Goal: Obtain resource: Obtain resource

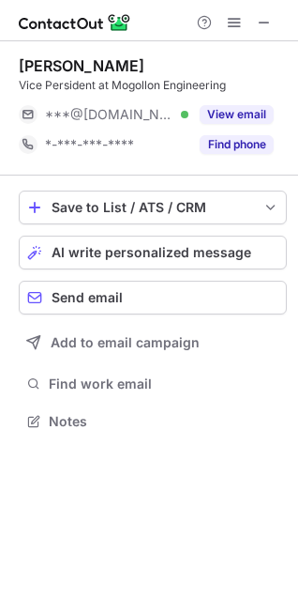
scroll to position [407, 298]
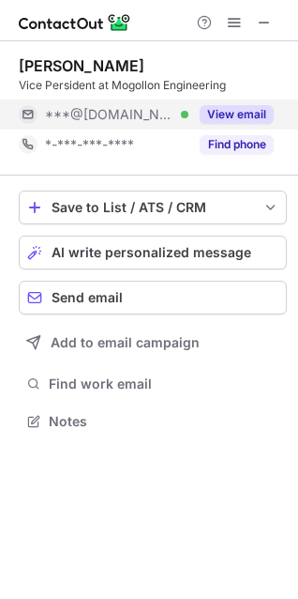
click at [224, 114] on button "View email" at bounding box center [237, 114] width 74 height 19
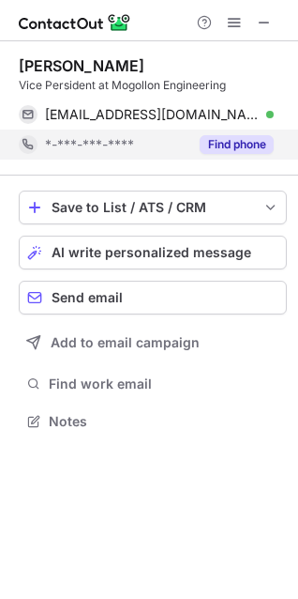
click at [232, 140] on button "Find phone" at bounding box center [237, 144] width 74 height 19
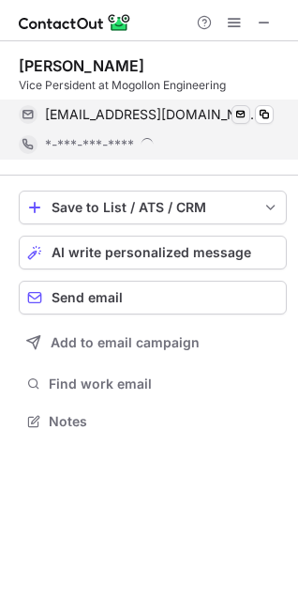
scroll to position [421, 298]
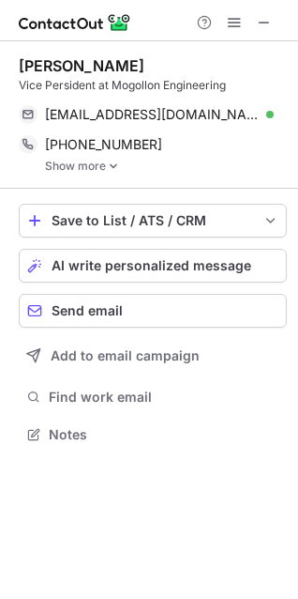
click at [85, 170] on link "Show more" at bounding box center [166, 165] width 242 height 13
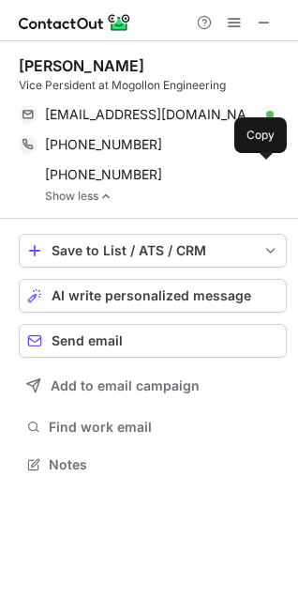
scroll to position [450, 298]
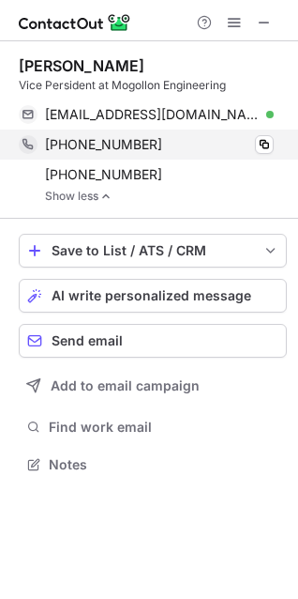
drag, startPoint x: 263, startPoint y: 112, endPoint x: 94, endPoint y: 142, distance: 171.5
click at [263, 112] on span at bounding box center [264, 114] width 15 height 15
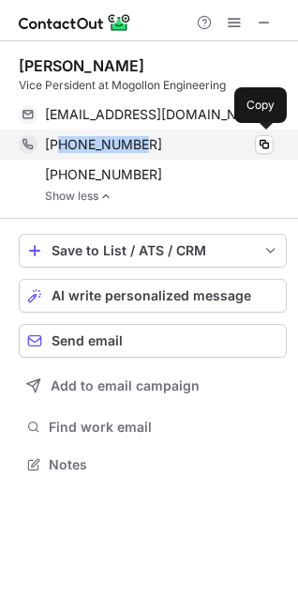
drag, startPoint x: 59, startPoint y: 140, endPoint x: 138, endPoint y: 146, distance: 79.1
click at [138, 146] on span "+19286068407" at bounding box center [103, 144] width 117 height 17
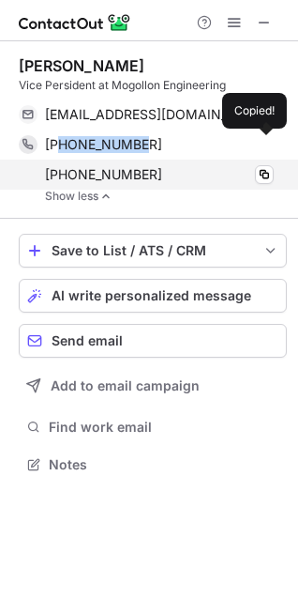
copy span "9286068407"
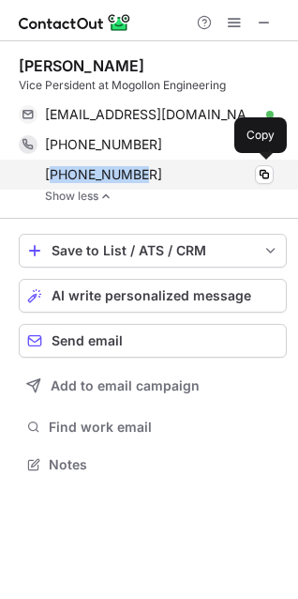
drag, startPoint x: 55, startPoint y: 174, endPoint x: 132, endPoint y: 174, distance: 76.9
click at [132, 174] on span "+19289130015" at bounding box center [103, 174] width 117 height 17
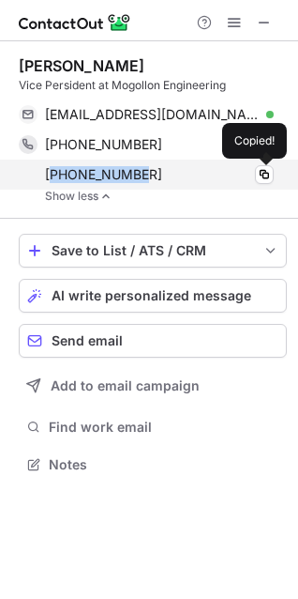
click at [140, 172] on div "+19289130015" at bounding box center [159, 174] width 229 height 17
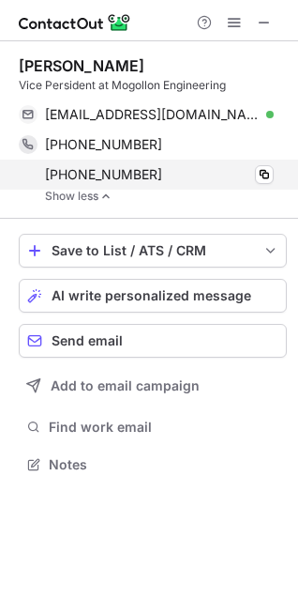
click at [19, 176] on div "+19289130015 Copy" at bounding box center [146, 174] width 255 height 30
drag, startPoint x: 61, startPoint y: 176, endPoint x: 135, endPoint y: 178, distance: 74.1
click at [135, 178] on div "+19289130015" at bounding box center [159, 174] width 229 height 17
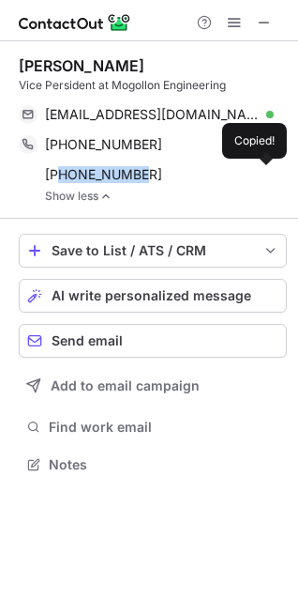
copy span "9289130015"
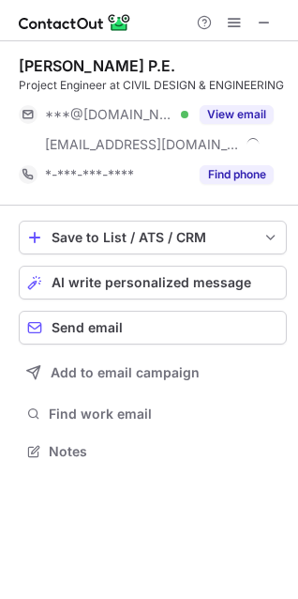
scroll to position [438, 298]
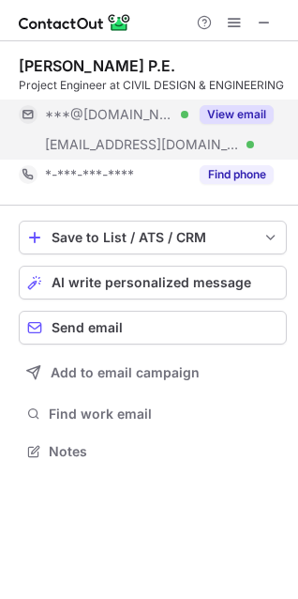
click at [238, 117] on button "View email" at bounding box center [237, 114] width 74 height 19
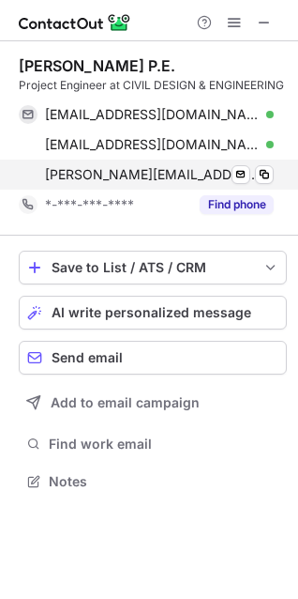
scroll to position [467, 298]
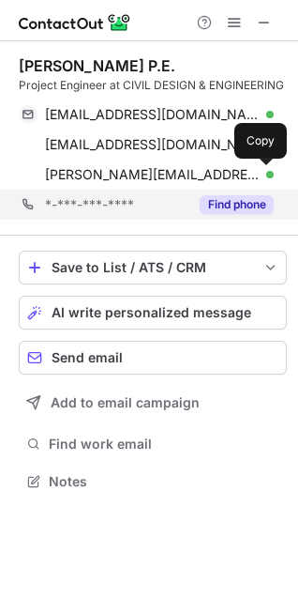
drag, startPoint x: 263, startPoint y: 174, endPoint x: 17, endPoint y: 213, distance: 248.9
click at [263, 174] on span at bounding box center [264, 174] width 15 height 15
click at [248, 208] on button "Find phone" at bounding box center [237, 204] width 74 height 19
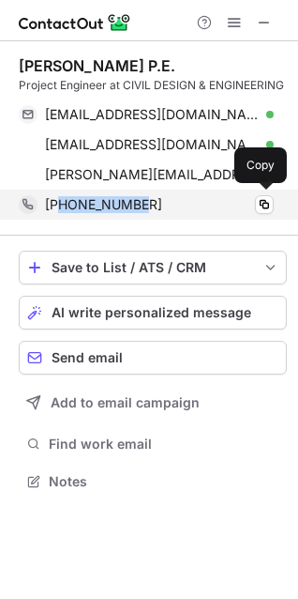
drag, startPoint x: 60, startPoint y: 207, endPoint x: 136, endPoint y: 207, distance: 76.0
click at [136, 207] on span "[PHONE_NUMBER]" at bounding box center [103, 204] width 117 height 17
copy span "5128266586"
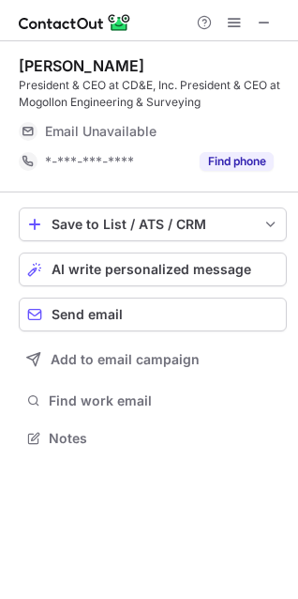
scroll to position [424, 298]
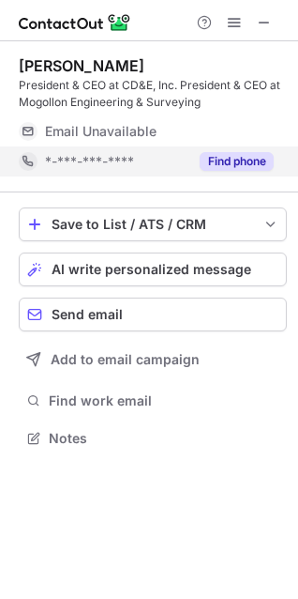
click at [234, 152] on button "Find phone" at bounding box center [237, 161] width 74 height 19
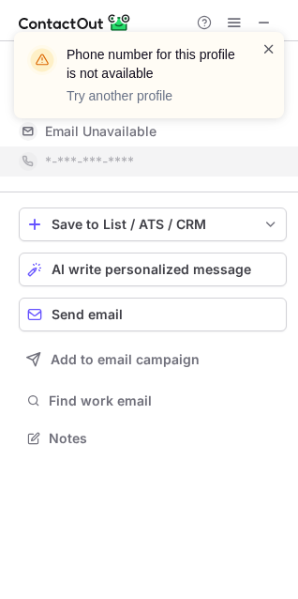
click at [264, 56] on span at bounding box center [269, 48] width 15 height 19
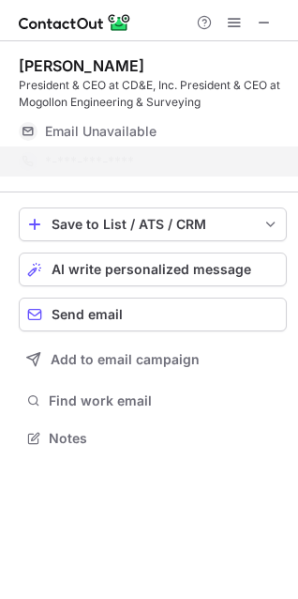
click at [269, 23] on div "Phone number for this profile is not available Try another profile" at bounding box center [149, 82] width 300 height 139
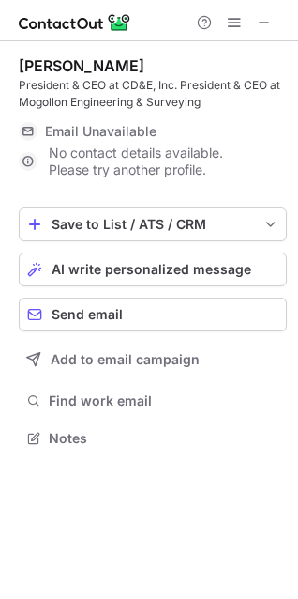
click at [270, 30] on span at bounding box center [264, 22] width 15 height 15
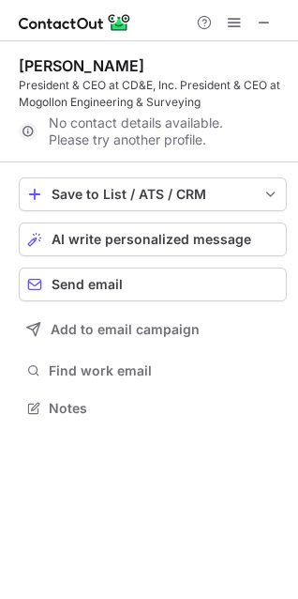
scroll to position [394, 298]
